Goal: Information Seeking & Learning: Learn about a topic

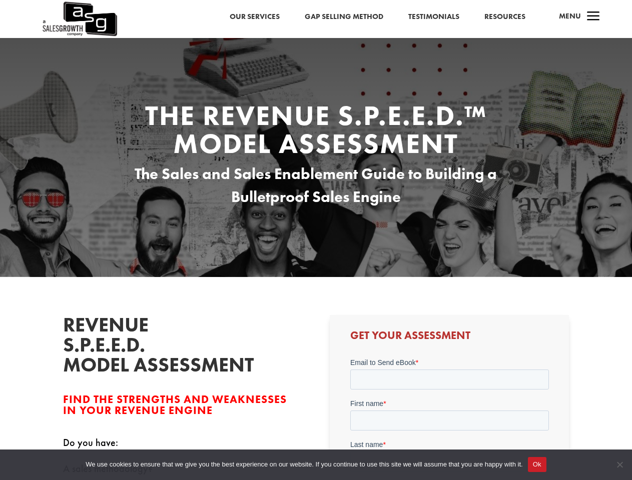
click at [316, 240] on div "The Revenue S.P.E.E.D.™ Model Assessment The Sales and Sales Enablement Guide t…" at bounding box center [316, 157] width 632 height 239
click at [537, 465] on button "Ok" at bounding box center [537, 464] width 19 height 15
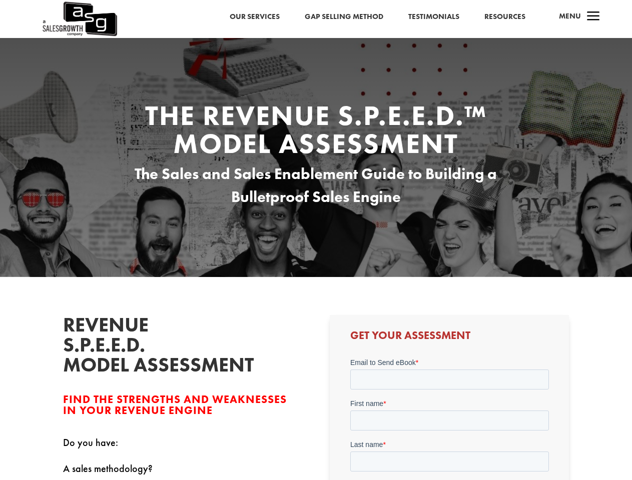
click at [619, 465] on span "Cookie Notice" at bounding box center [619, 465] width 10 height 10
